Goal: Information Seeking & Learning: Learn about a topic

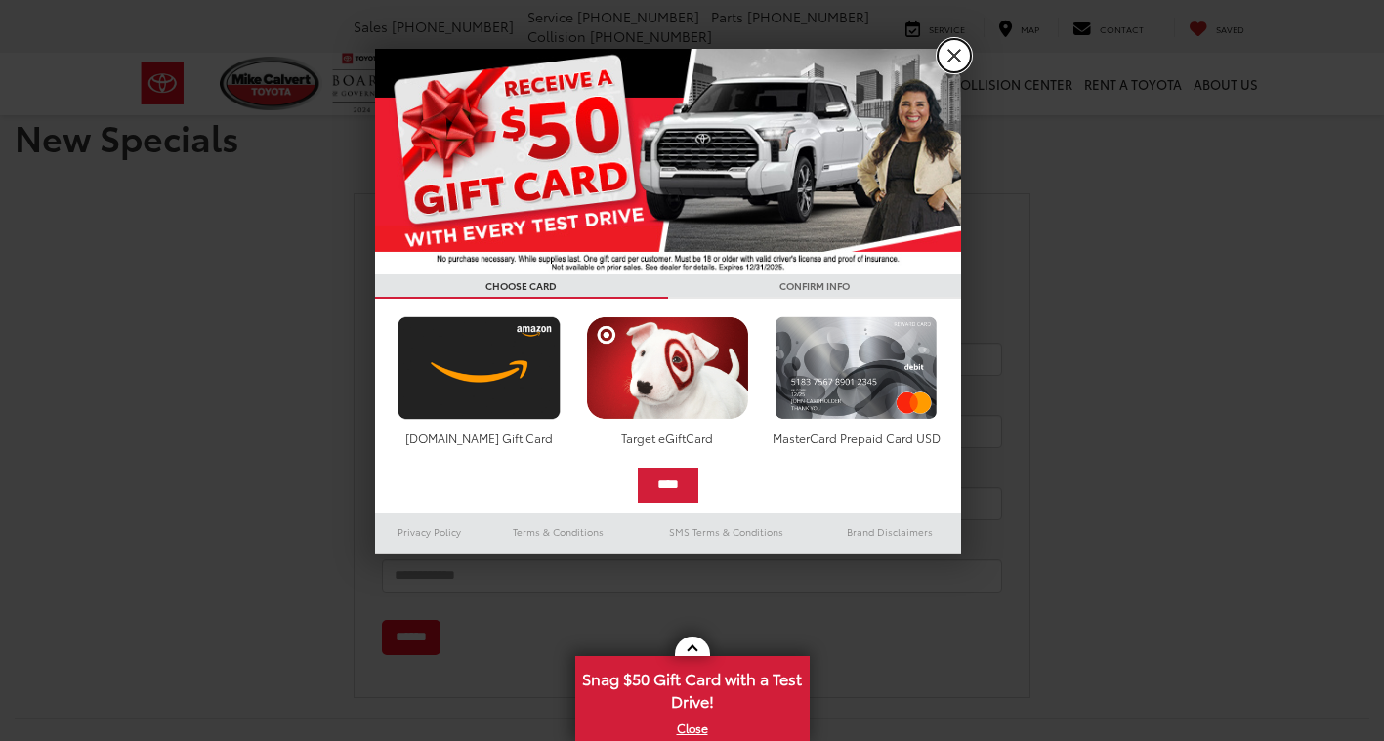
click at [950, 51] on link "X" at bounding box center [954, 55] width 33 height 33
click at [959, 64] on link "Collision Center" at bounding box center [1012, 84] width 133 height 63
click at [952, 51] on div "[PERSON_NAME] Toyota Sales [PHONE_NUMBER] Service [PHONE_NUMBER] Parts [PHONE_N…" at bounding box center [692, 26] width 1143 height 53
click at [688, 733] on link "X" at bounding box center [692, 728] width 231 height 21
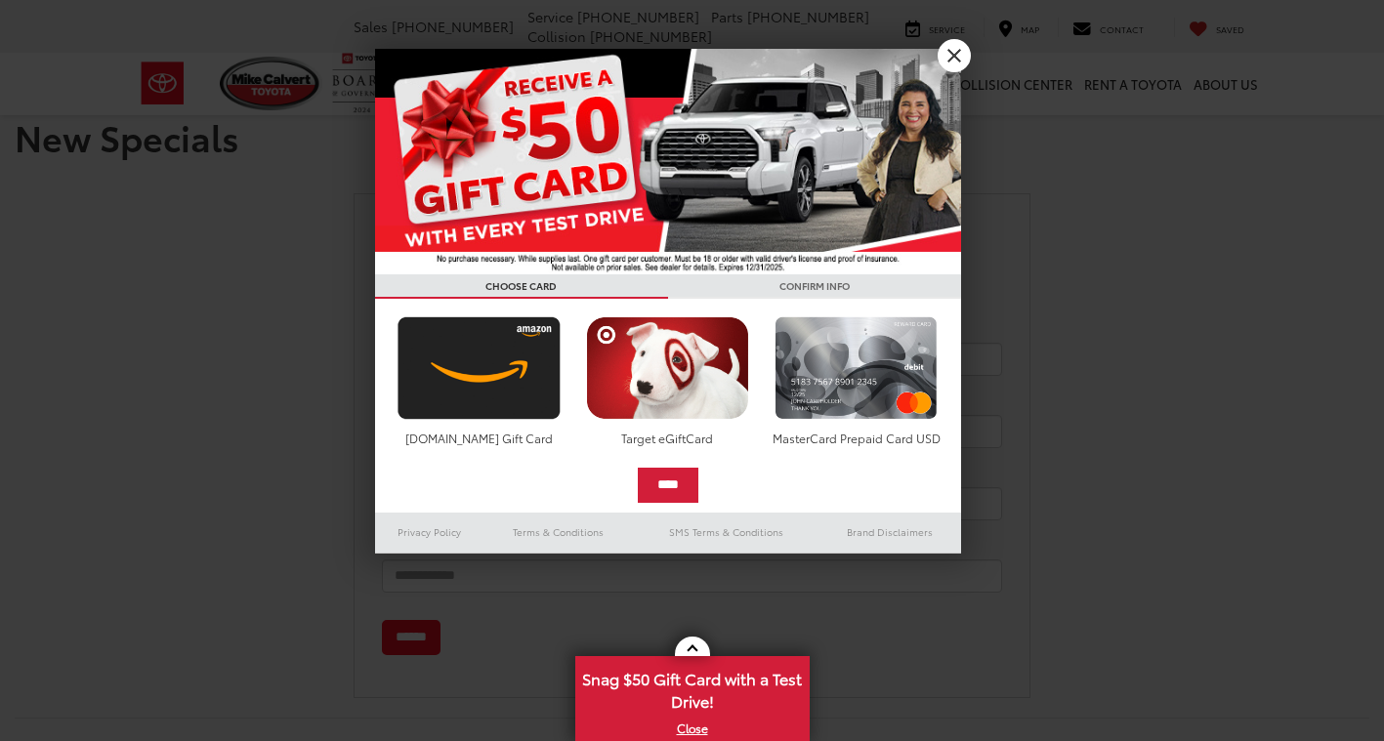
click at [942, 56] on link "Parts" at bounding box center [921, 84] width 50 height 63
click at [1103, 195] on div "Contact Us Please fill out the form below and we will contact you with more det…" at bounding box center [692, 432] width 1414 height 532
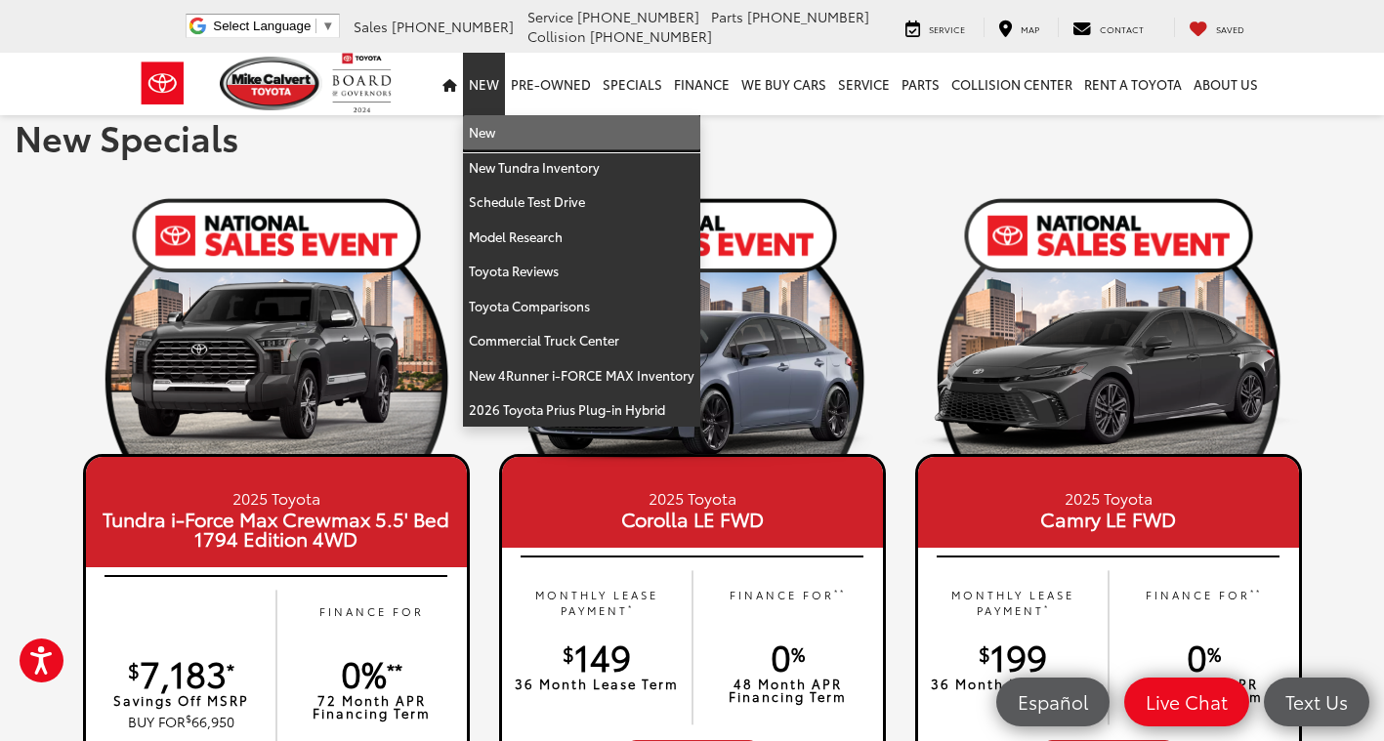
click at [498, 134] on link "New" at bounding box center [581, 132] width 237 height 35
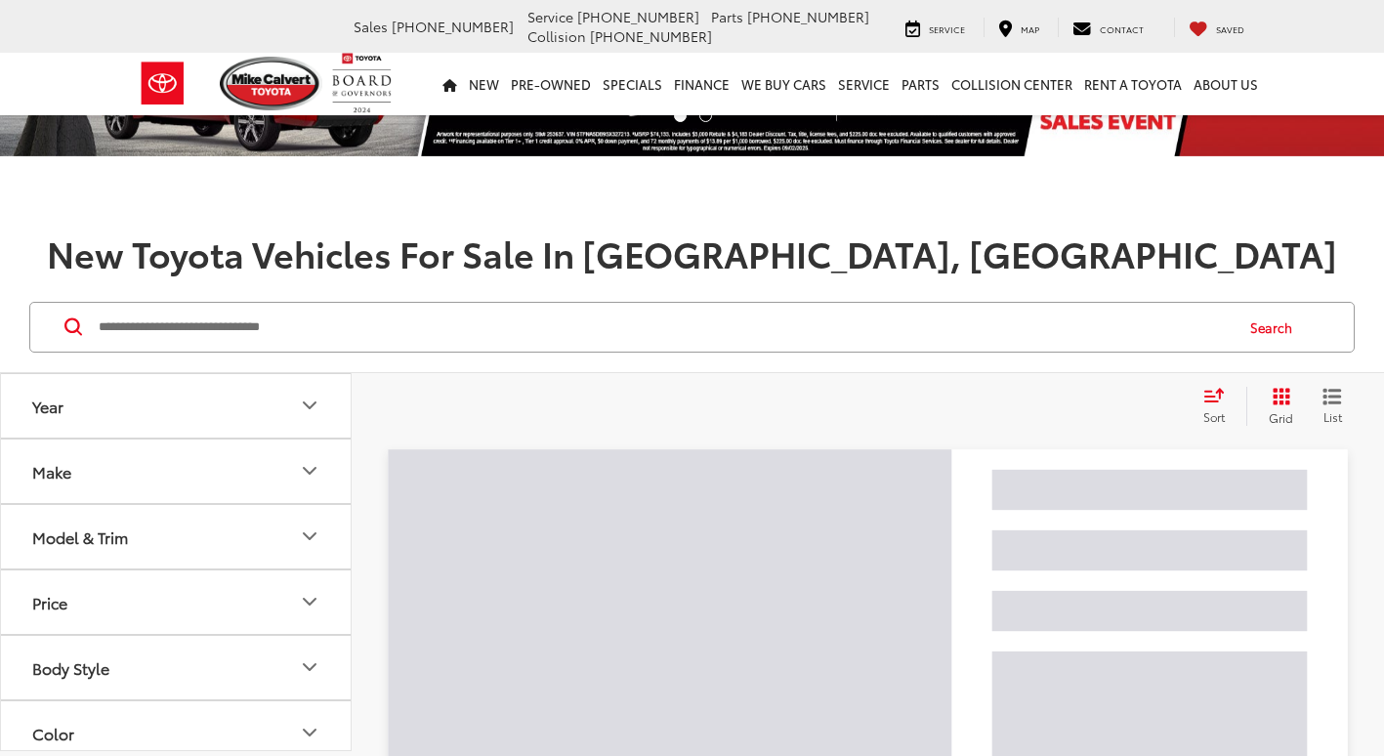
scroll to position [98, 0]
click at [515, 310] on input "Search by Make, Model, or Keyword" at bounding box center [664, 327] width 1135 height 47
click at [518, 328] on input "Search by Make, Model, or Keyword" at bounding box center [664, 327] width 1135 height 47
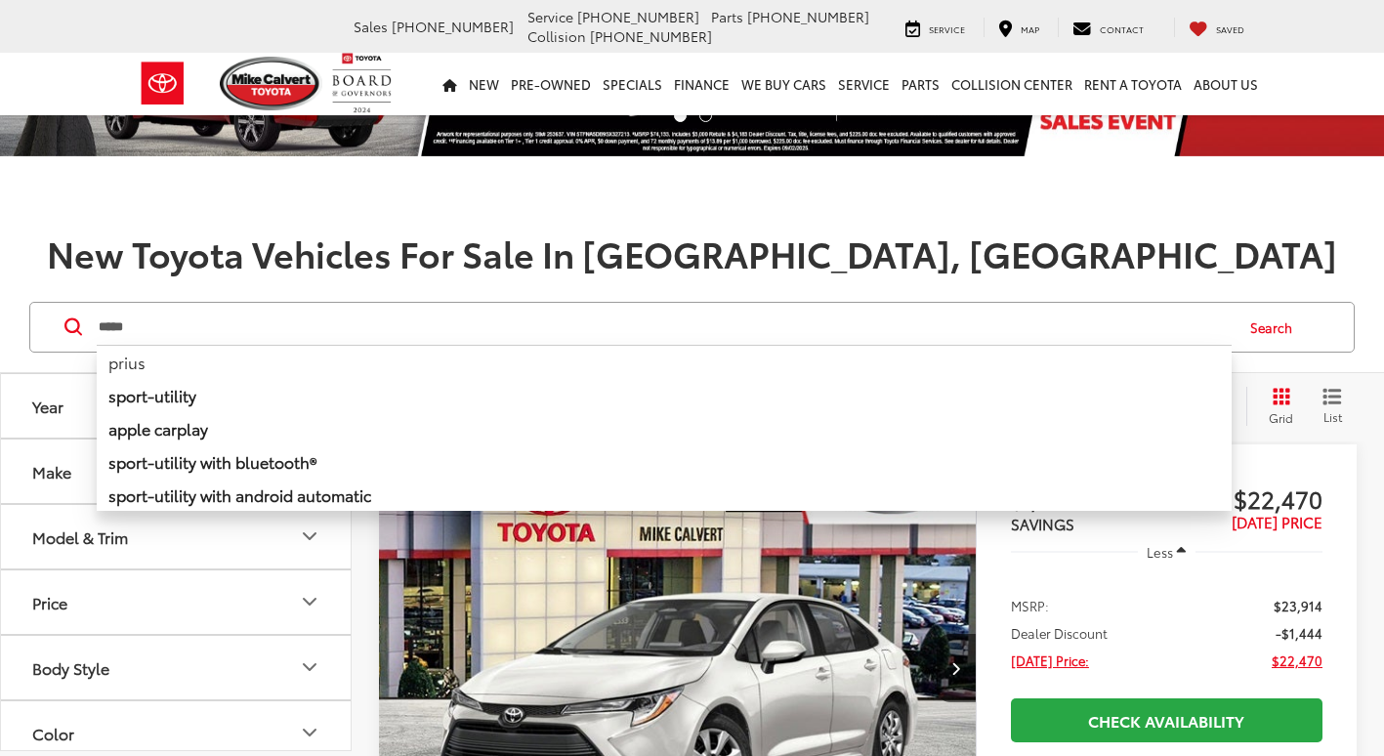
scroll to position [0, 0]
type input "*****"
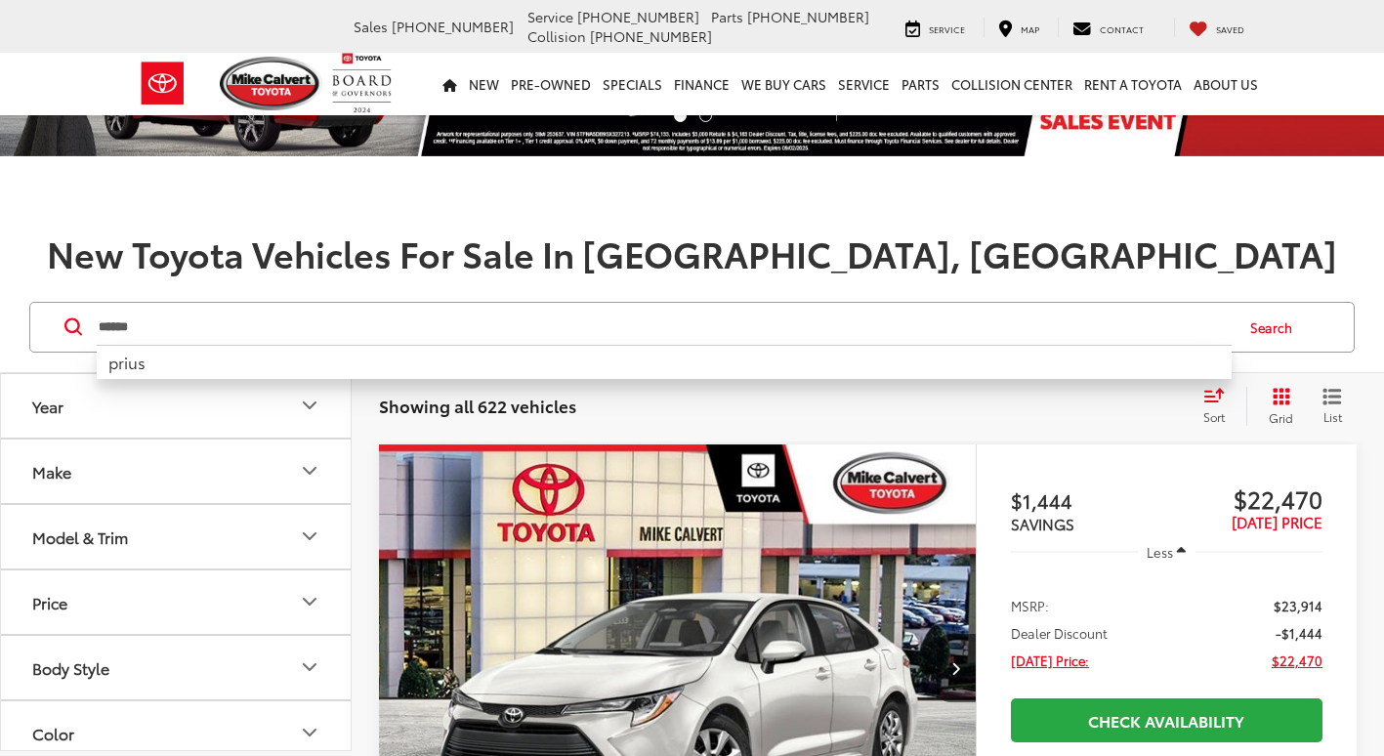
click at [1285, 332] on button "Search" at bounding box center [1276, 327] width 89 height 49
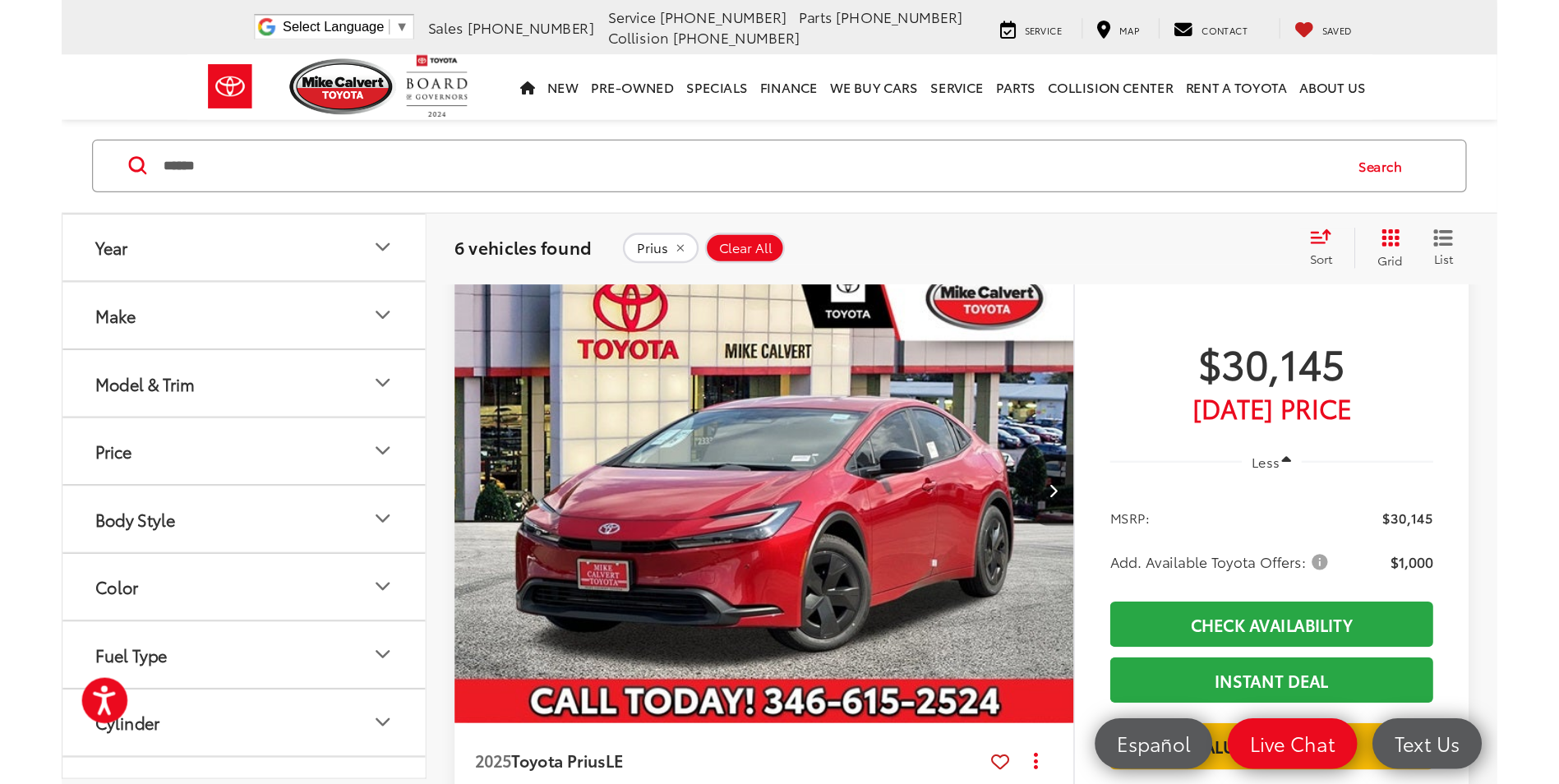
scroll to position [329, 0]
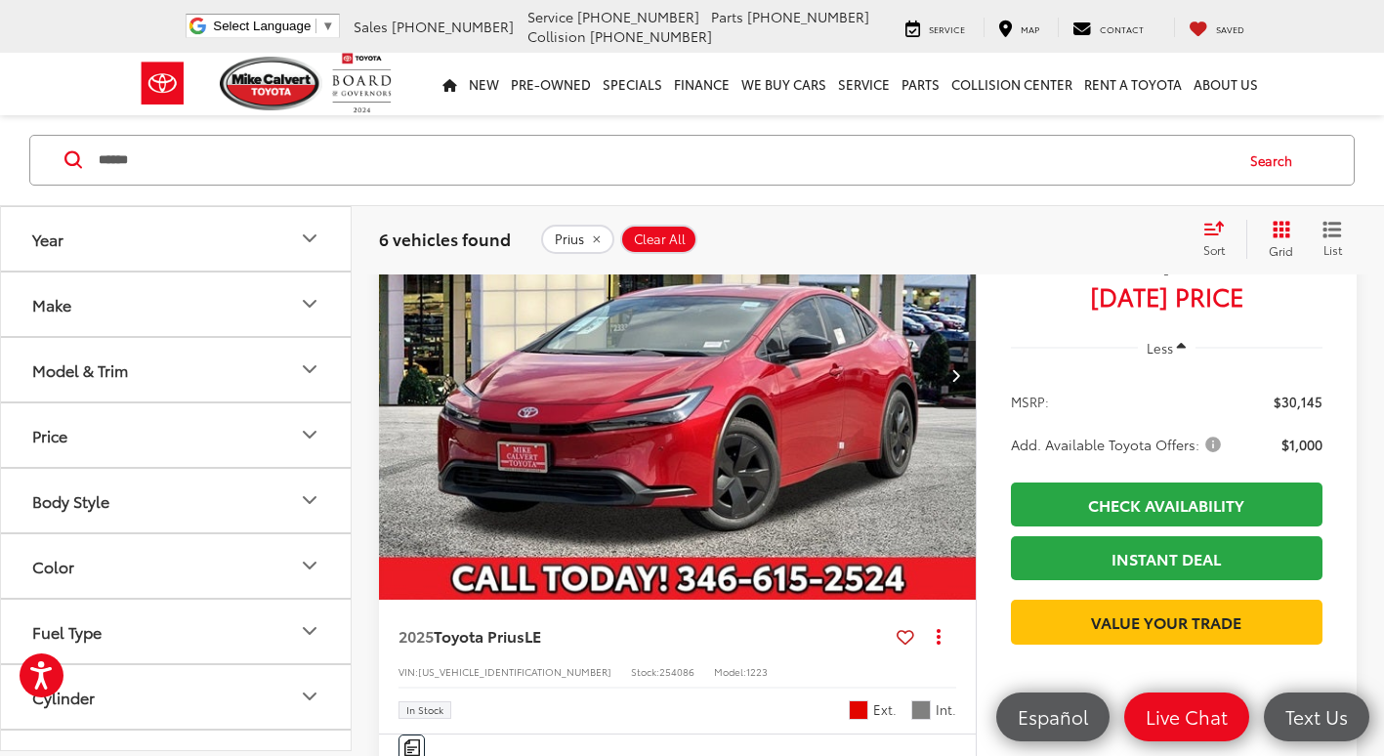
click at [659, 672] on span "254086" at bounding box center [676, 671] width 35 height 15
copy span "254086"
